Goal: Task Accomplishment & Management: Manage account settings

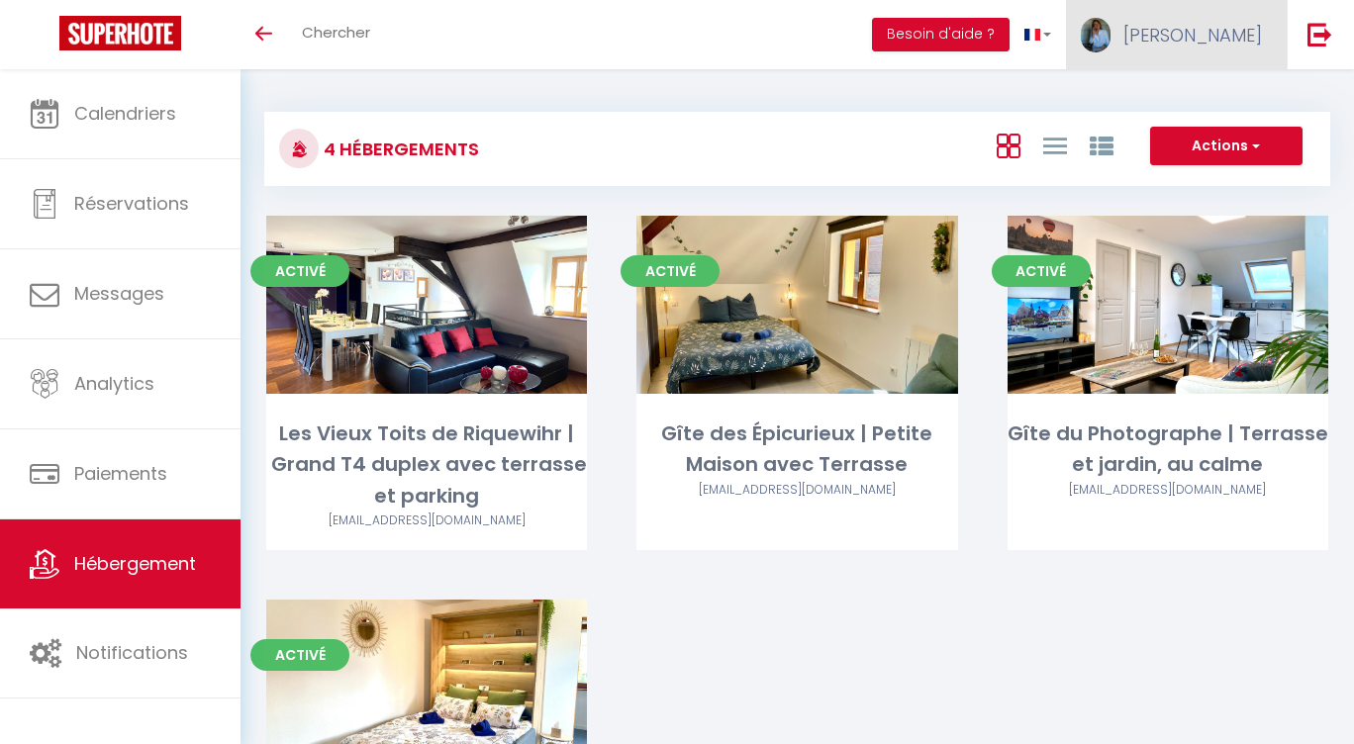
click at [1215, 37] on span "[PERSON_NAME]" at bounding box center [1192, 35] width 139 height 25
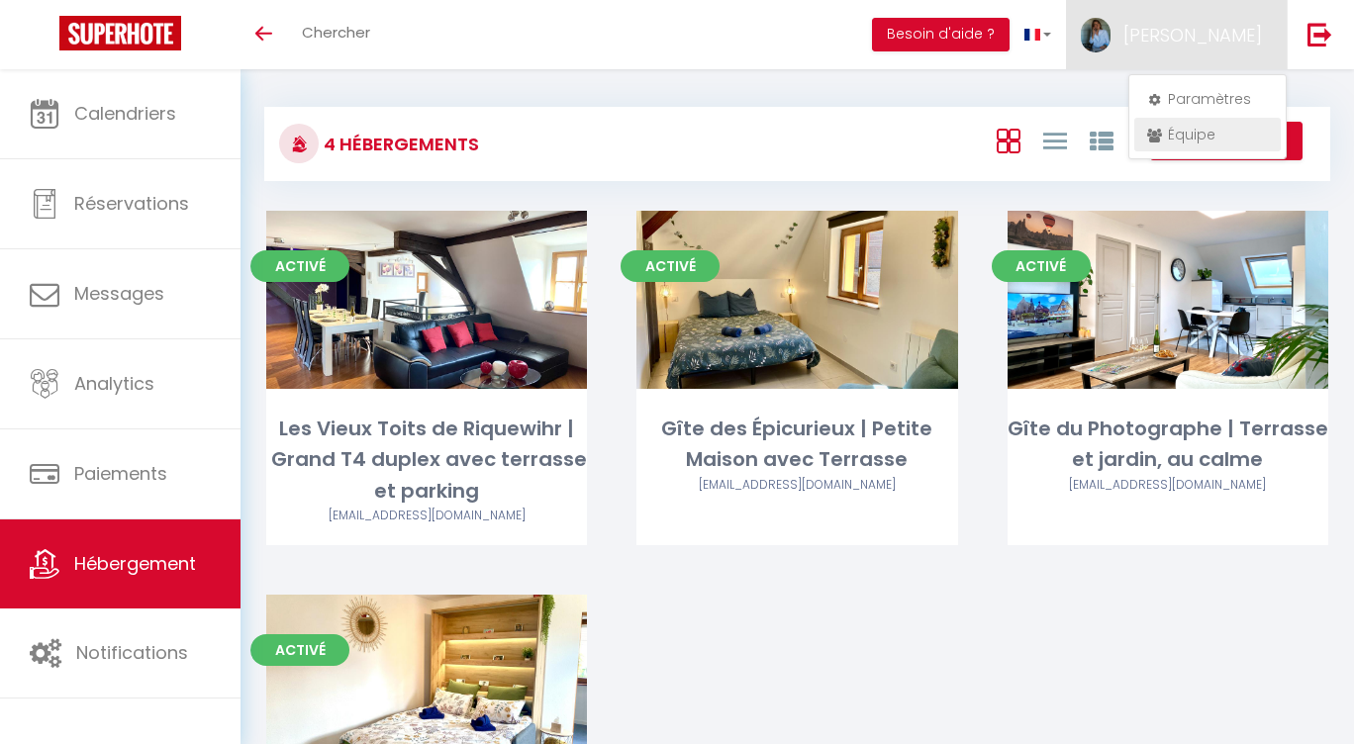
scroll to position [8, 0]
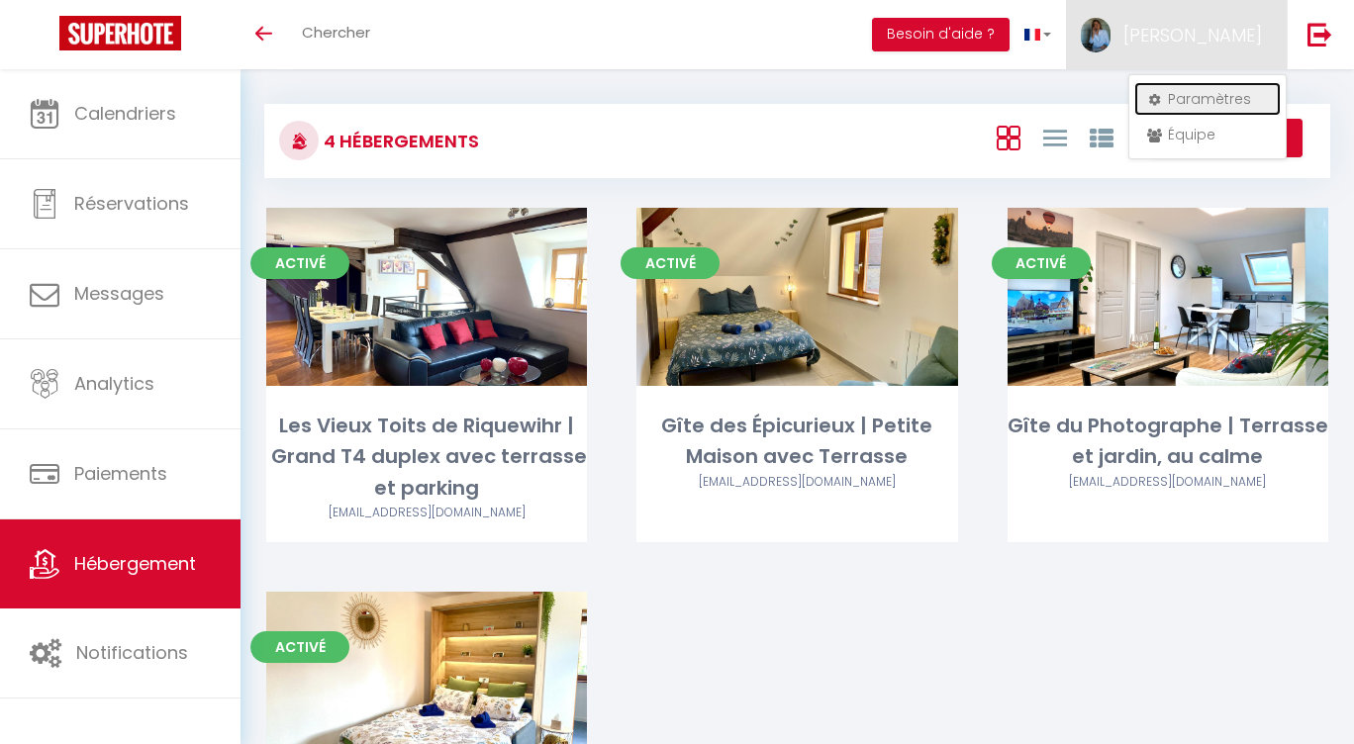
click at [1204, 101] on link "Paramètres" at bounding box center [1207, 99] width 146 height 34
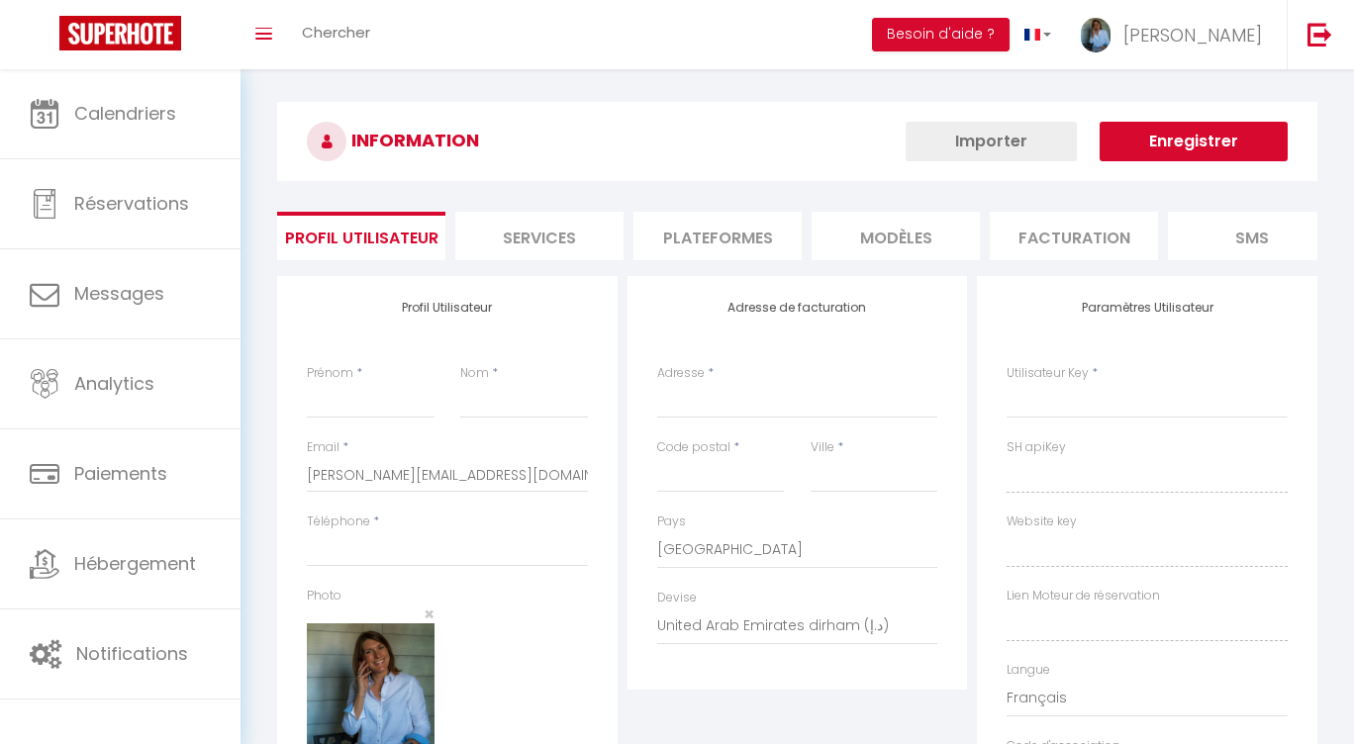
type input "[PERSON_NAME]"
type input "WISS"
type input "0659437092"
type input "50 rue Saint Wendelin"
type input "68230"
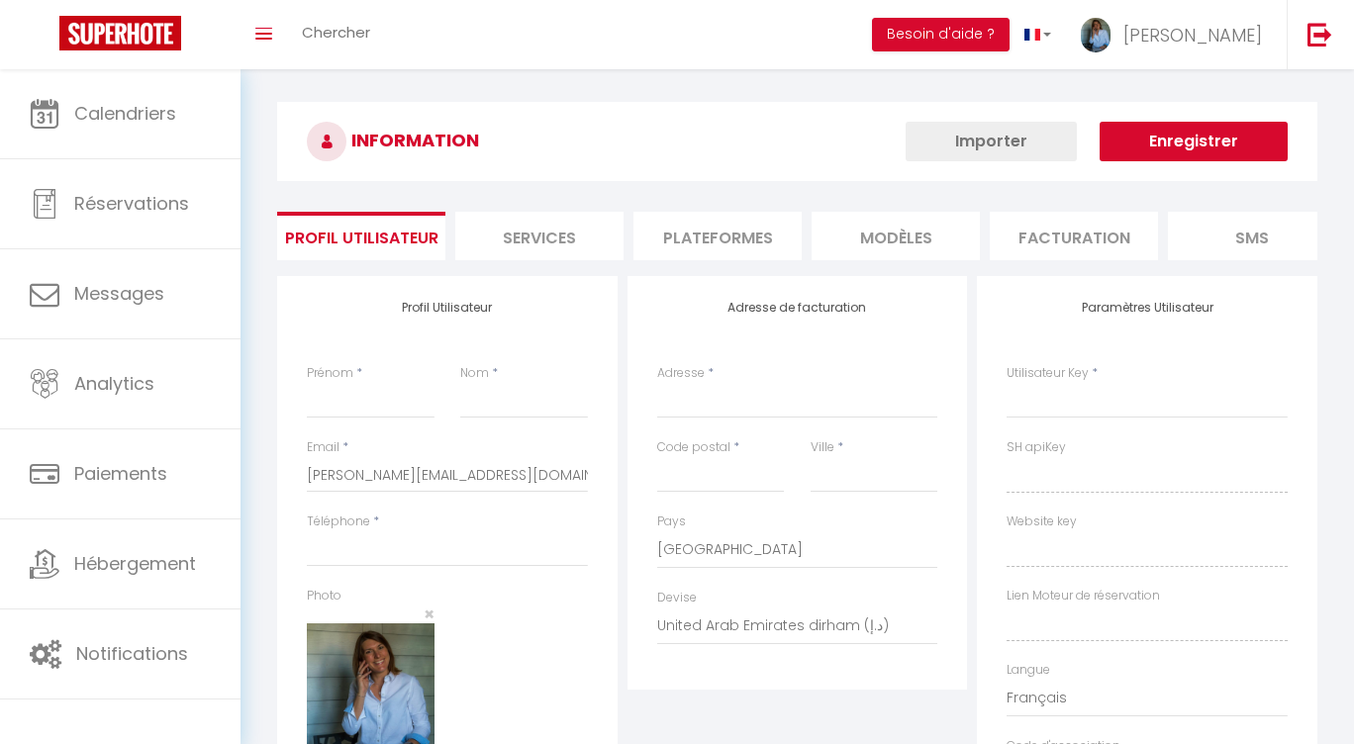
type input "NIEDERMORSCHWIHR"
select select "28"
type input "XYNUsjsD2N0rmZWLVAW37gMDK"
type input "1HXpXFcdUx9IFY7F8orxqA9W9"
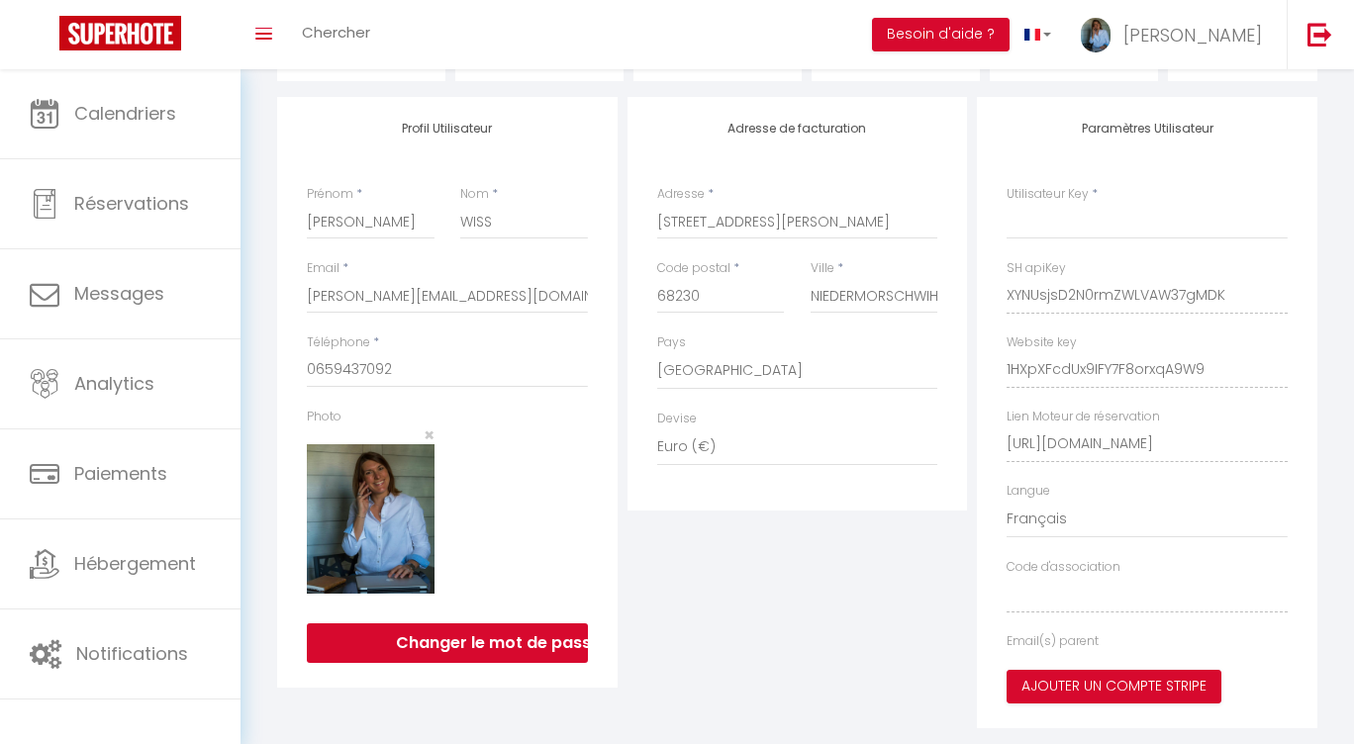
select select "fr"
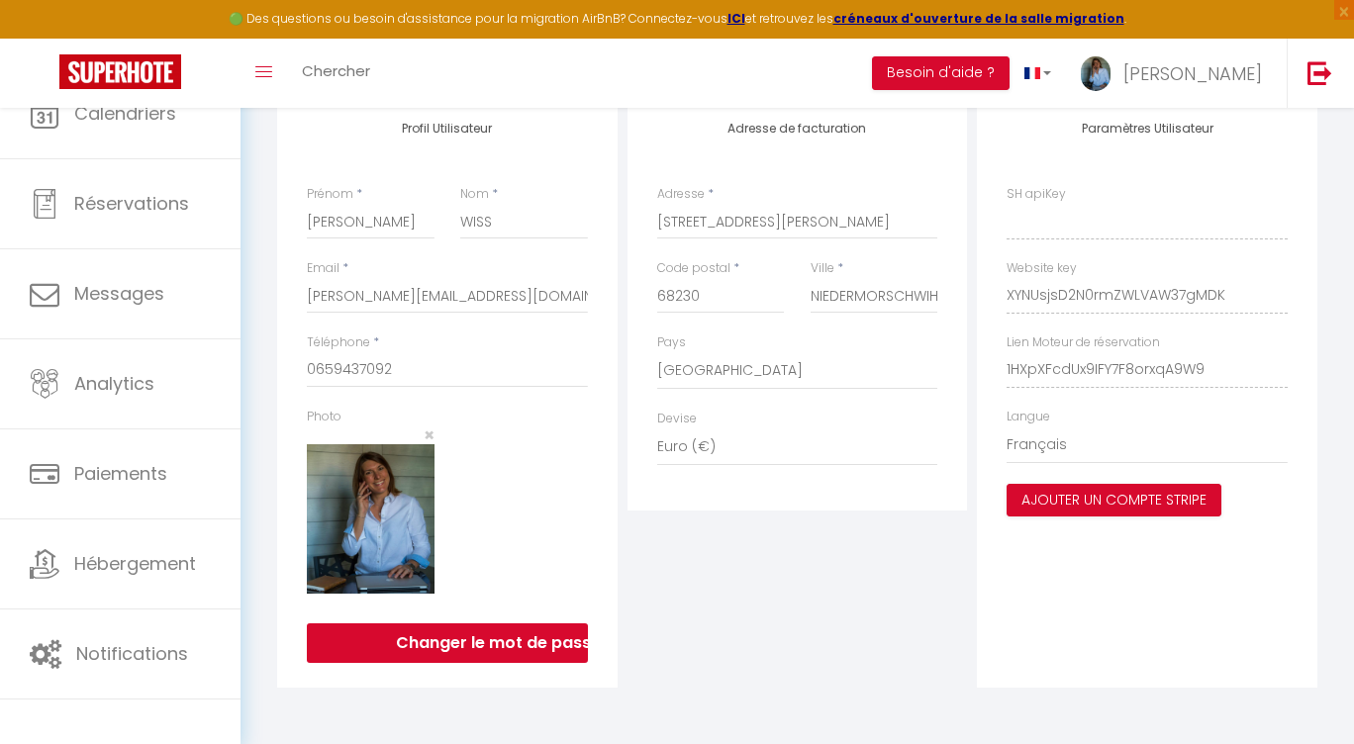
type input "XYNUsjsD2N0rmZWLVAW37gMDK"
type input "1HXpXFcdUx9IFY7F8orxqA9W9"
type input "https://app.superhote.com/#/get-available-rentals/1HXpXFcdUx9IFY7F8orxqA9W9"
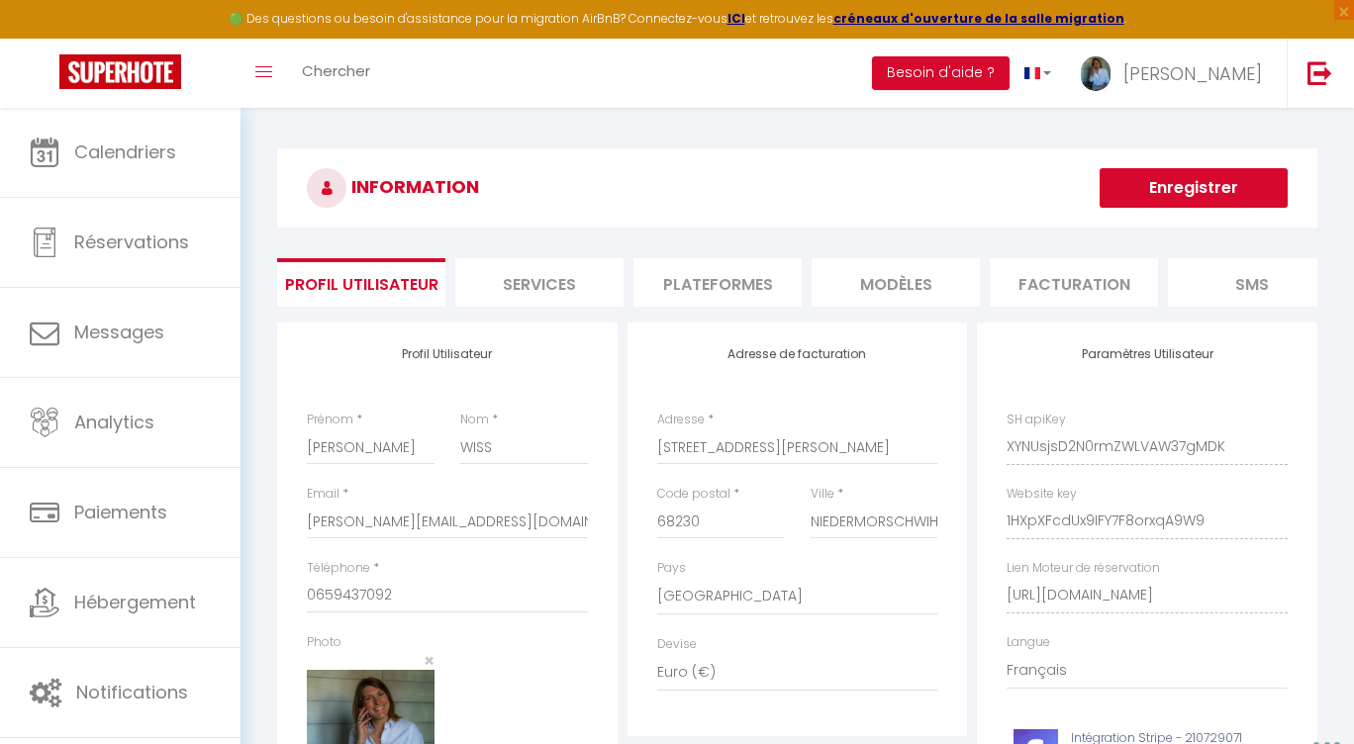
click at [739, 290] on li "Plateformes" at bounding box center [717, 282] width 168 height 48
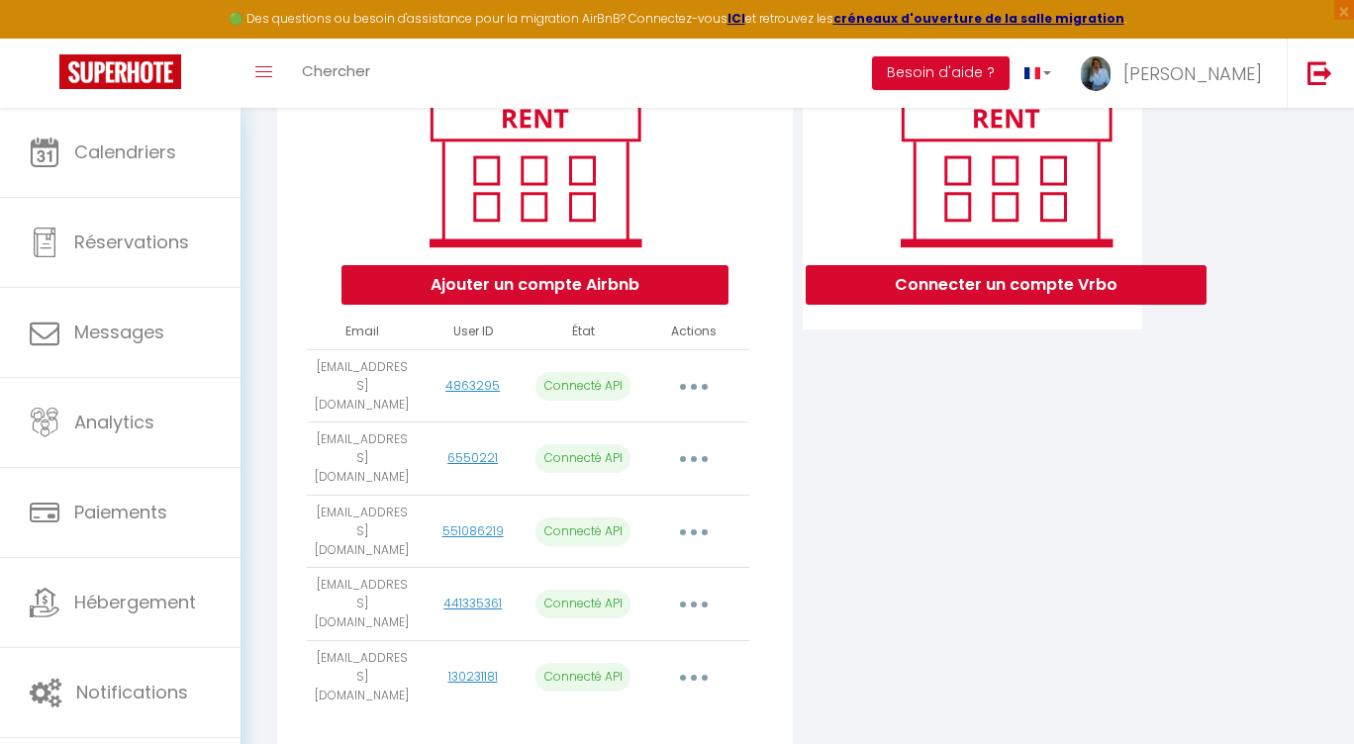
scroll to position [287, 0]
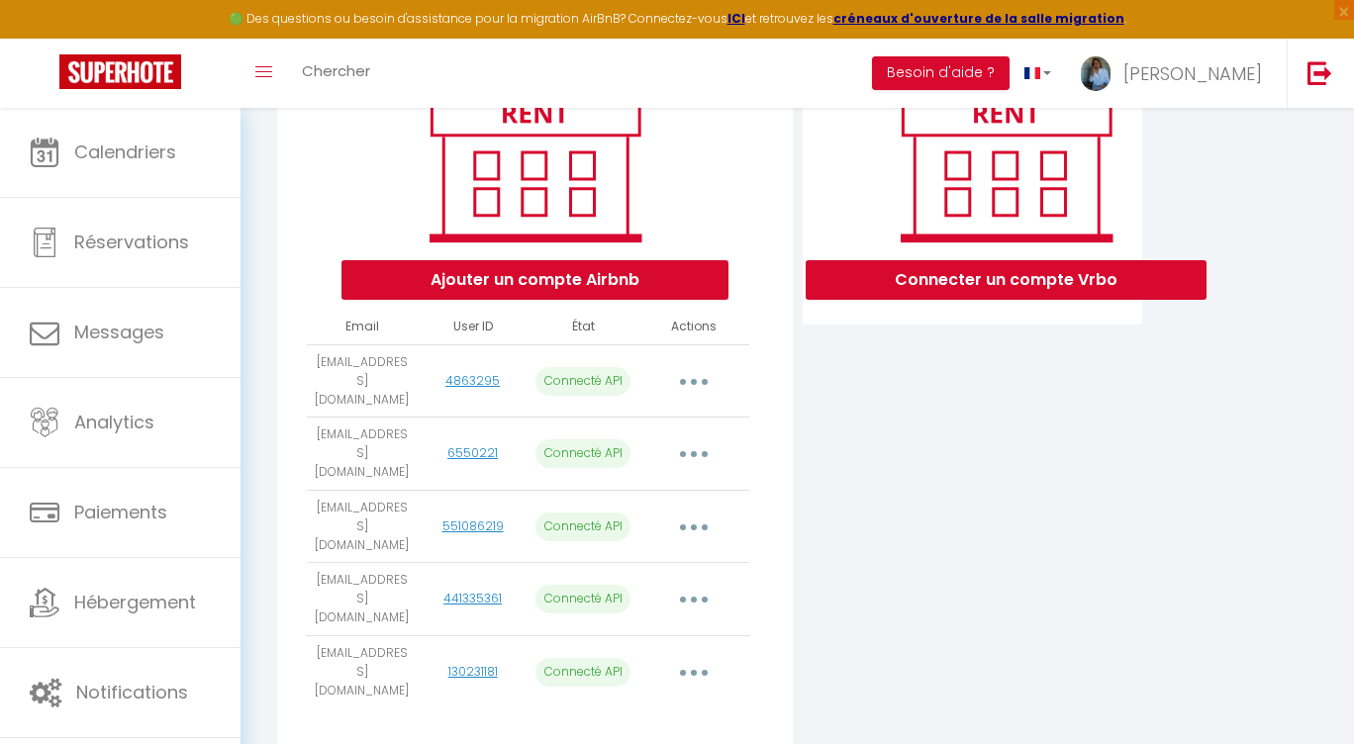
click at [702, 656] on button "button" at bounding box center [693, 672] width 55 height 32
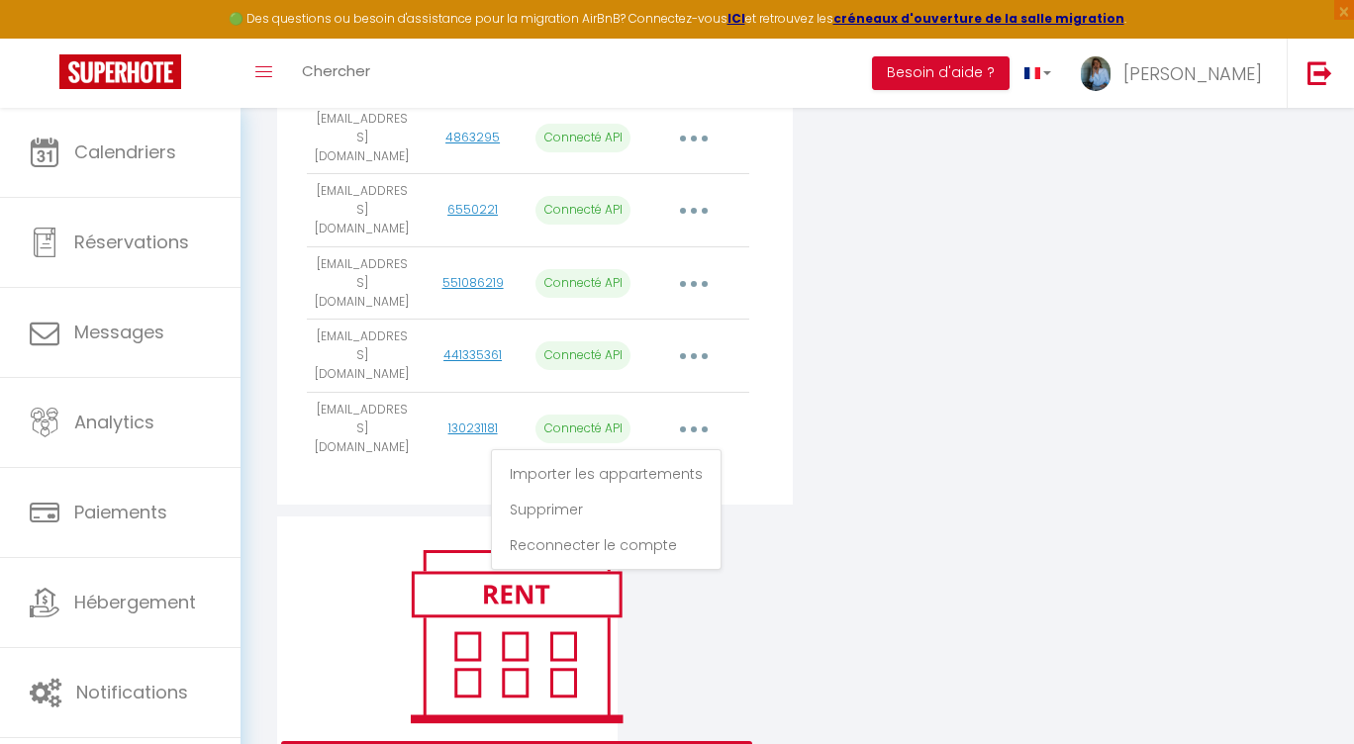
scroll to position [535, 0]
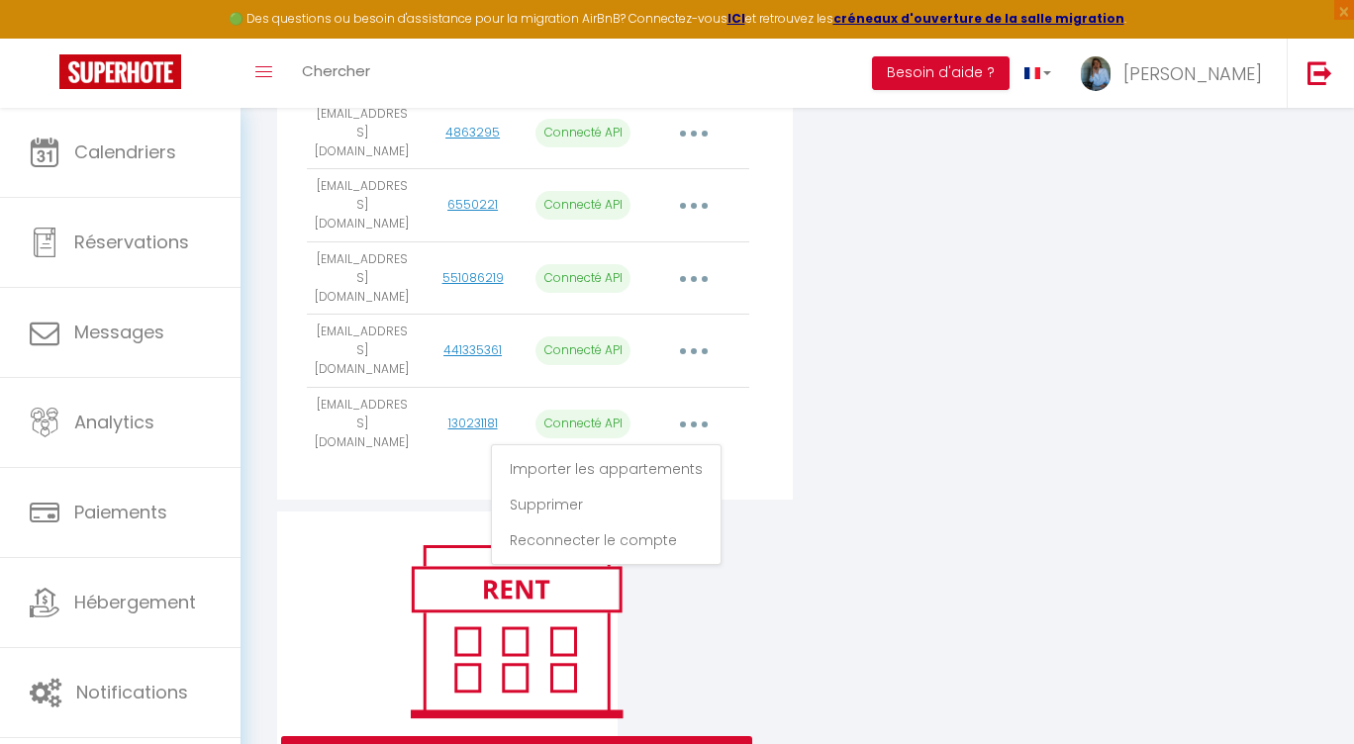
drag, startPoint x: 942, startPoint y: 489, endPoint x: 871, endPoint y: 456, distance: 78.4
click at [942, 489] on div "Ajouter un compte Airbnb Email User ID État Actions seibertjenny@yahoo.fr 48632…" at bounding box center [797, 293] width 1050 height 1013
click at [695, 422] on icon "button" at bounding box center [694, 425] width 6 height 6
click at [676, 452] on link "Importer les appartements" at bounding box center [606, 469] width 219 height 34
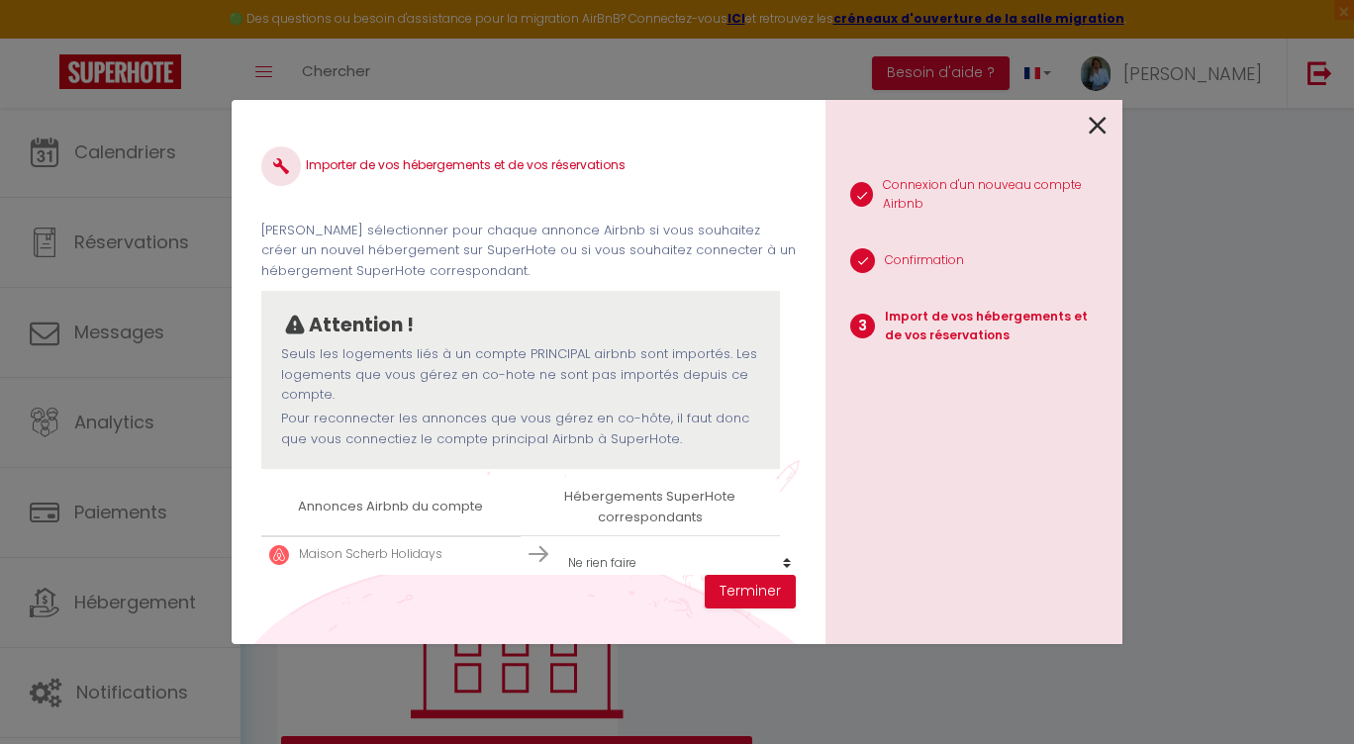
scroll to position [30, 0]
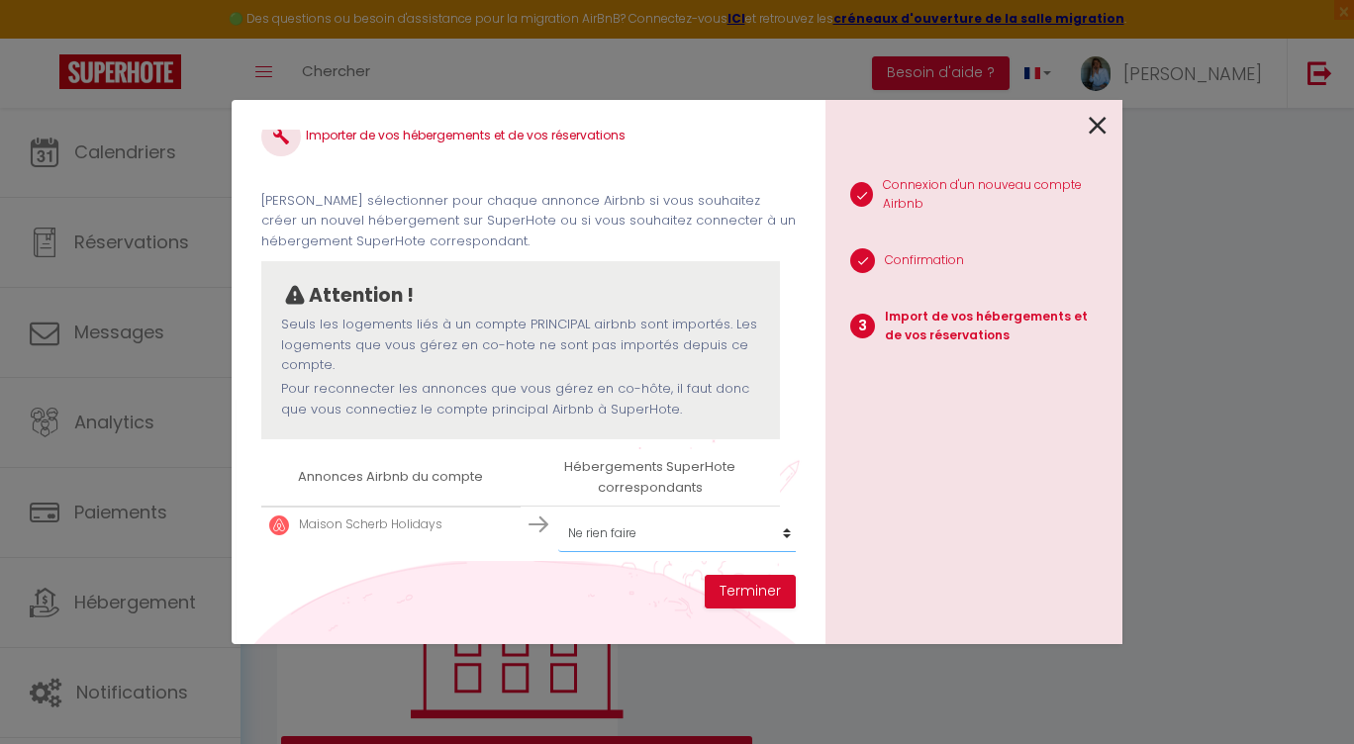
click at [763, 531] on select "Créer un nouvel hébergement Ne rien faire Les Vieux Toits de Riquewihr | Grand …" at bounding box center [679, 534] width 243 height 38
select select "create_new"
click at [558, 515] on select "Créer un nouvel hébergement Ne rien faire Les Vieux Toits de Riquewihr | Grand …" at bounding box center [679, 534] width 243 height 38
click at [770, 595] on button "Terminer" at bounding box center [749, 592] width 91 height 34
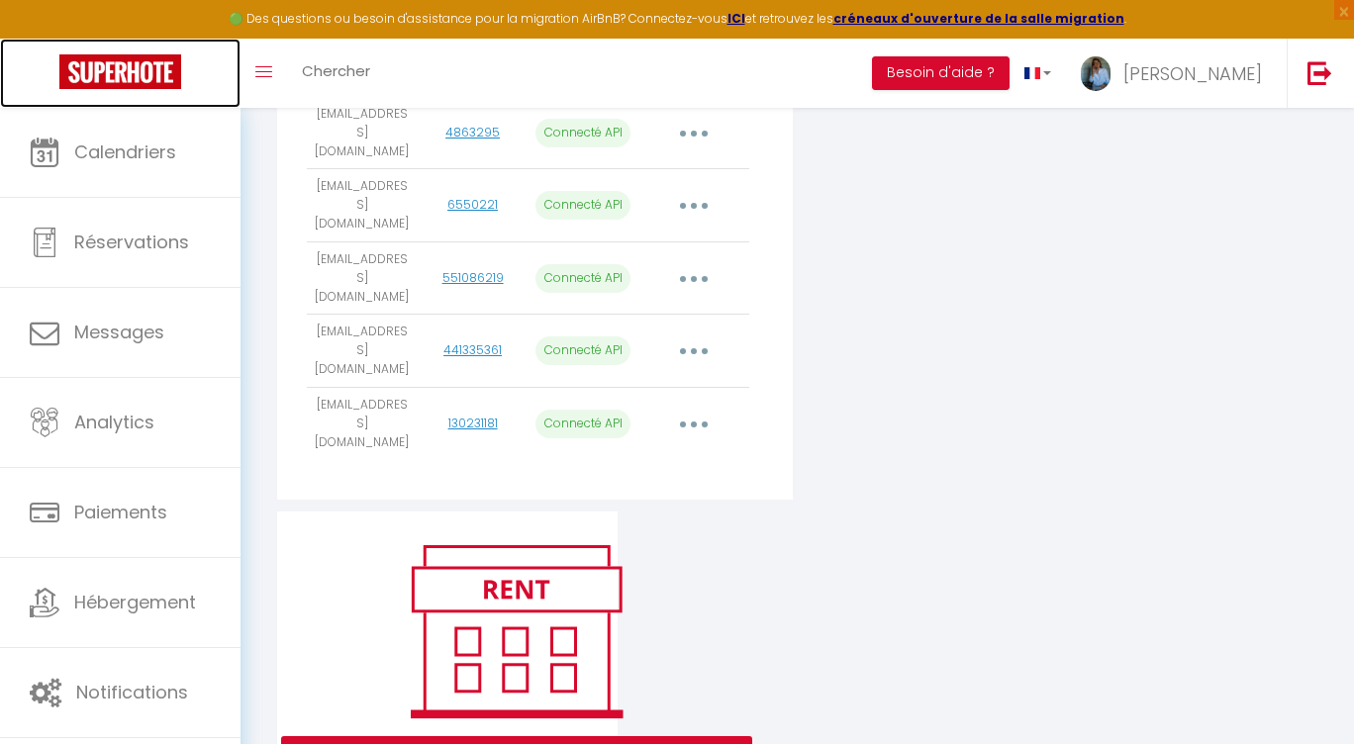
click at [115, 83] on img at bounding box center [120, 71] width 122 height 35
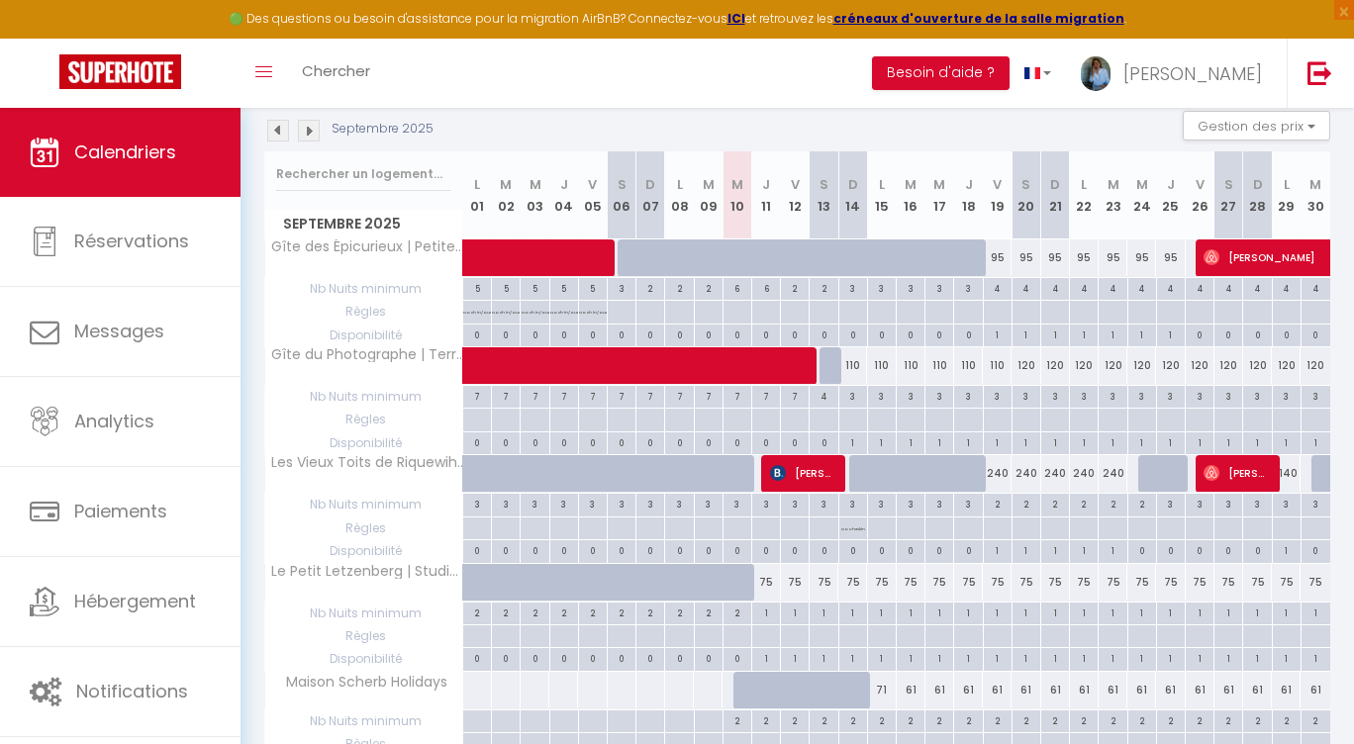
scroll to position [220, 0]
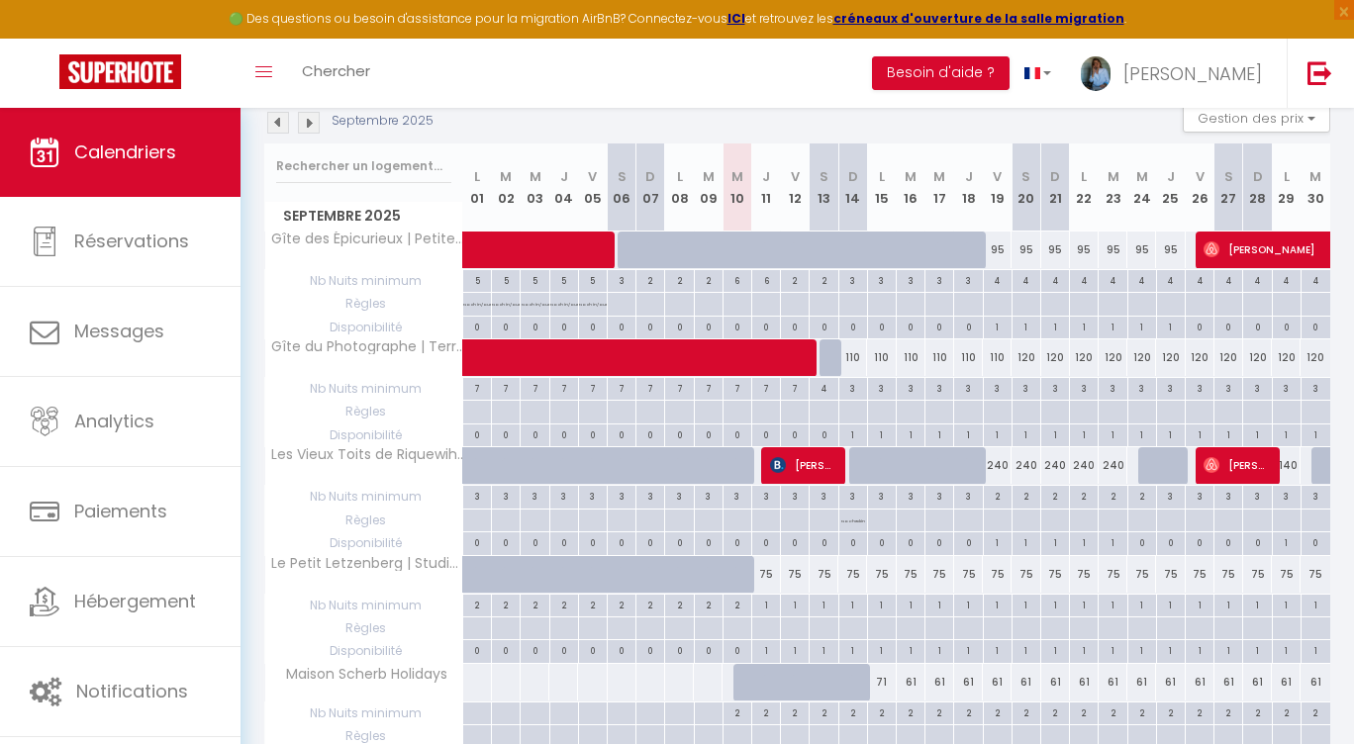
click at [309, 127] on img at bounding box center [309, 123] width 22 height 22
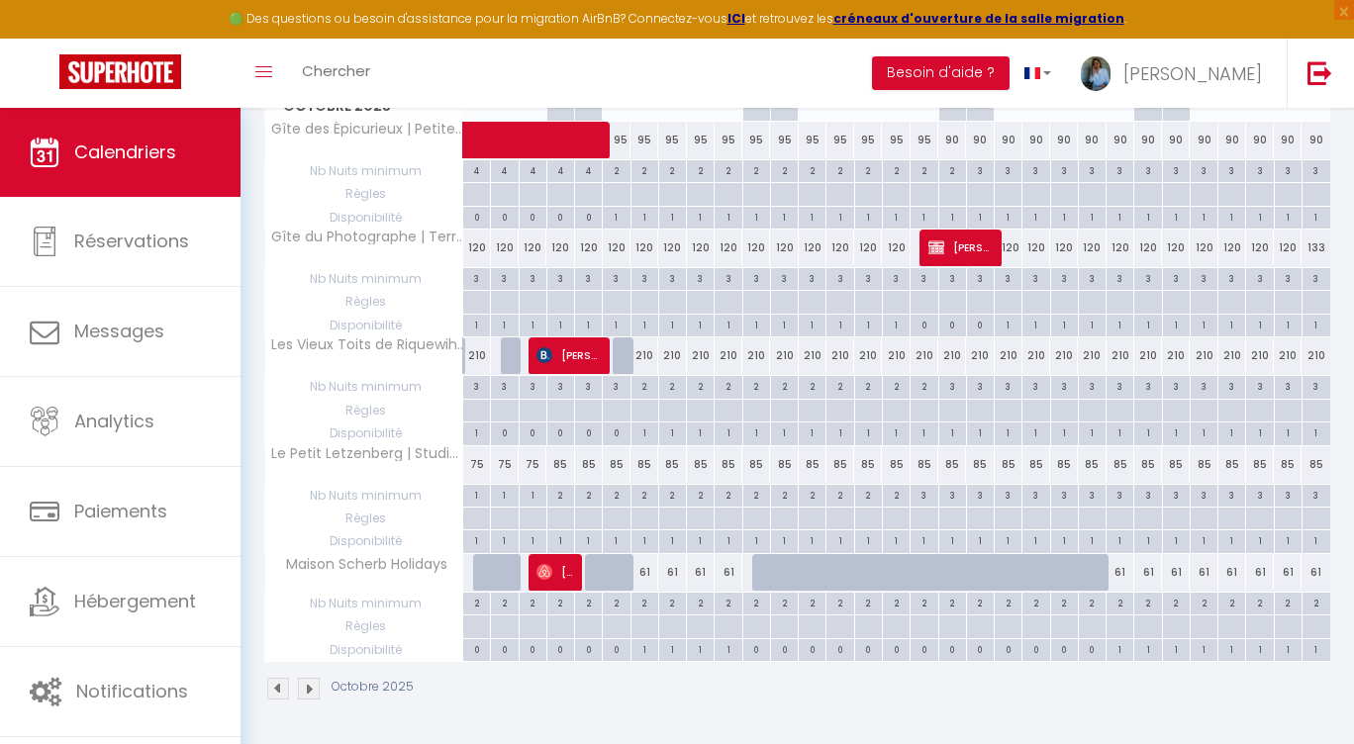
scroll to position [312, 0]
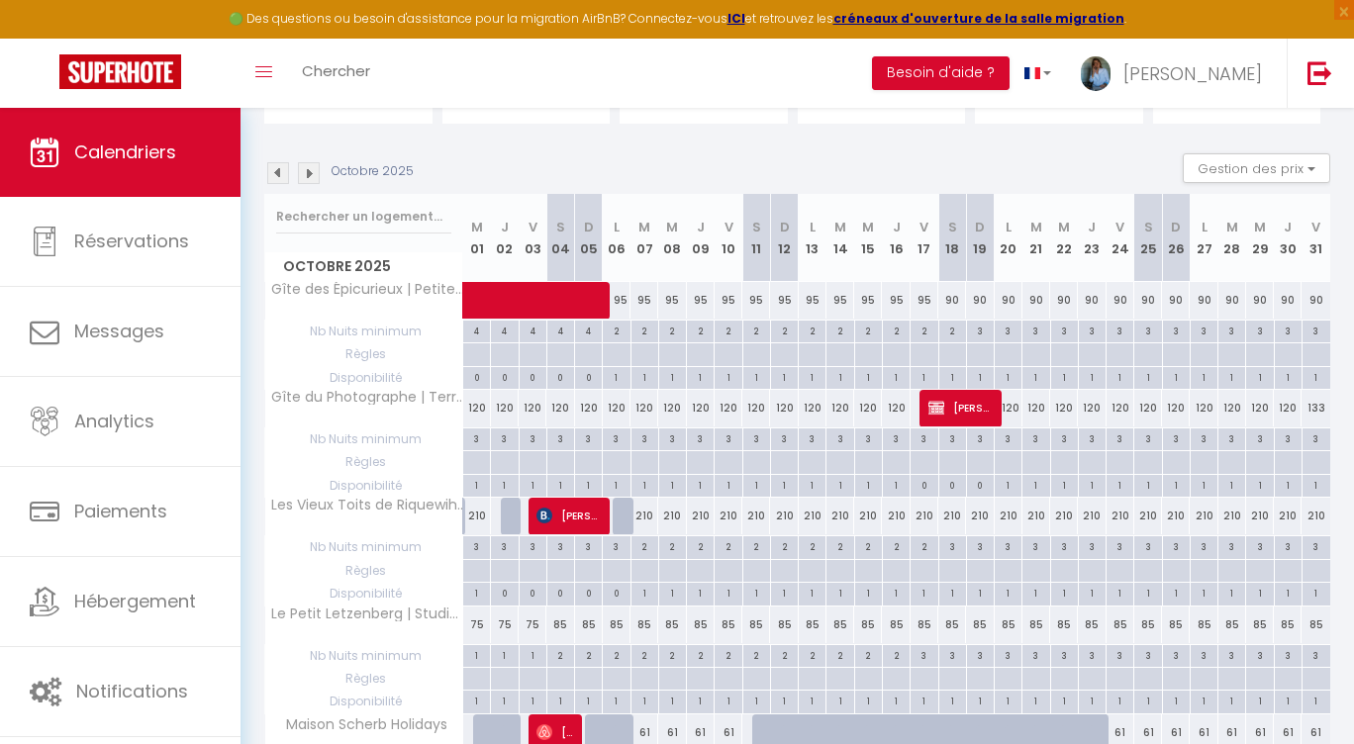
click at [279, 171] on img at bounding box center [278, 173] width 22 height 22
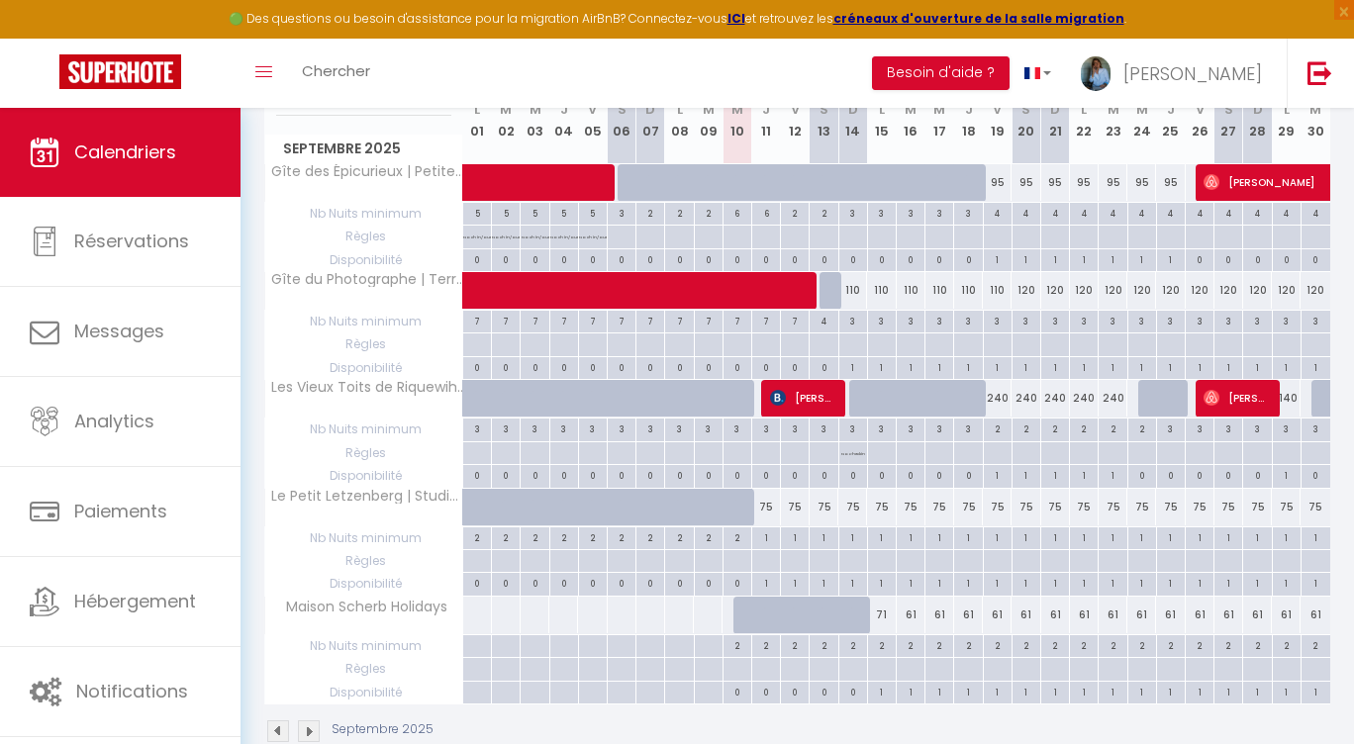
scroll to position [329, 0]
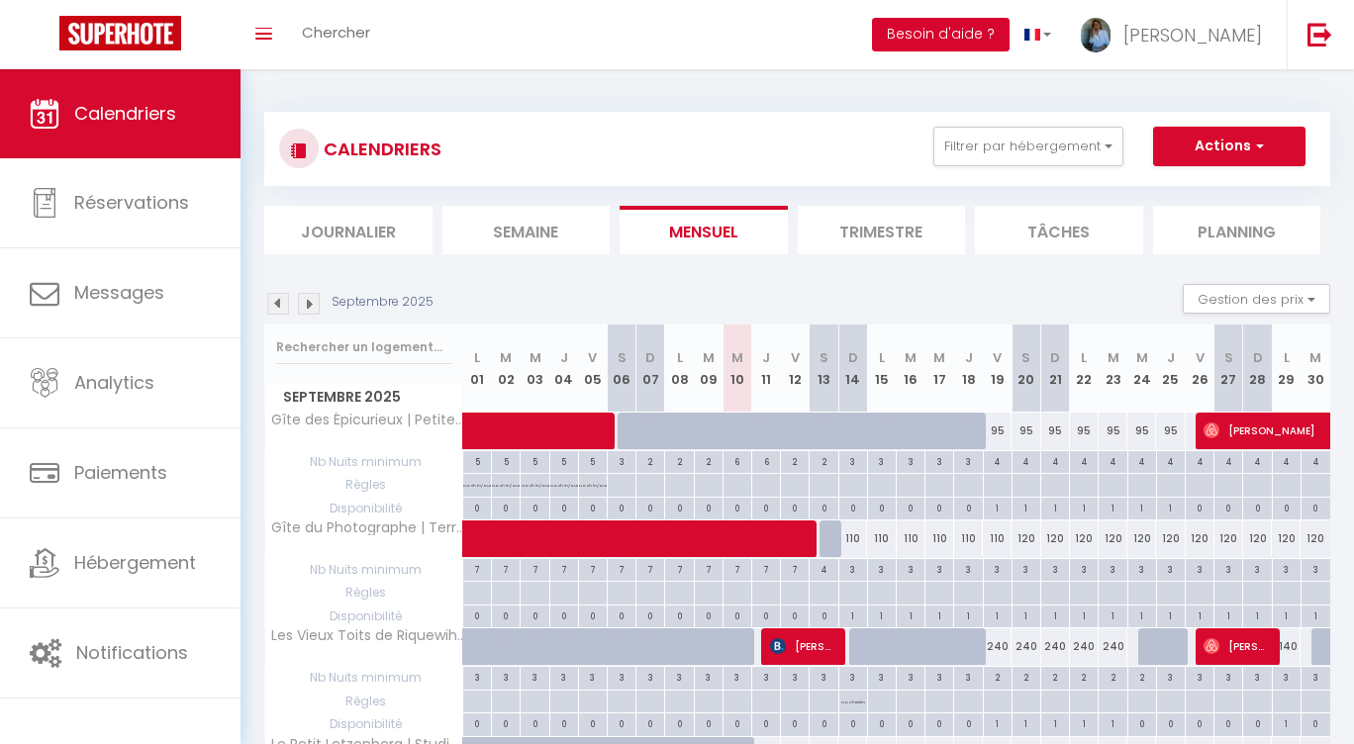
click at [978, 33] on button "Besoin d'aide ?" at bounding box center [941, 35] width 138 height 34
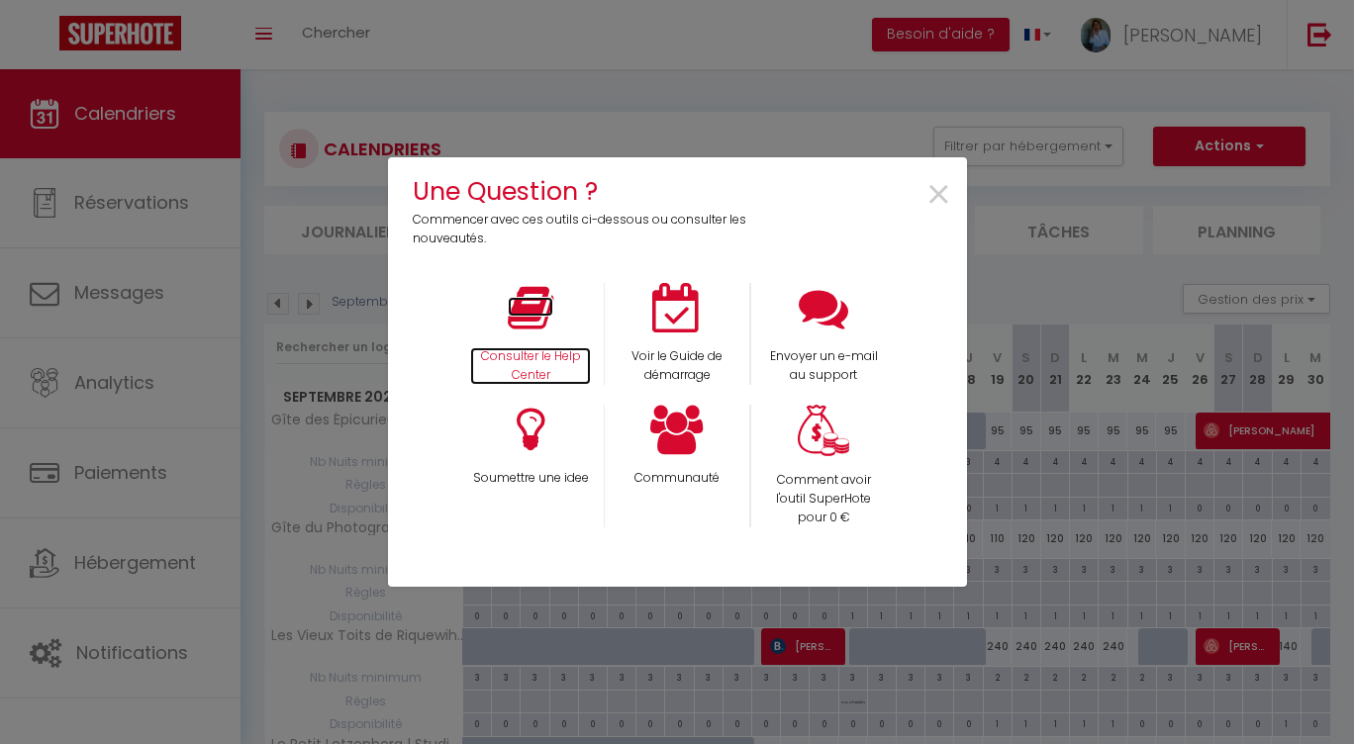
click at [545, 327] on icon at bounding box center [531, 307] width 46 height 49
